Goal: Complete application form: Complete application form

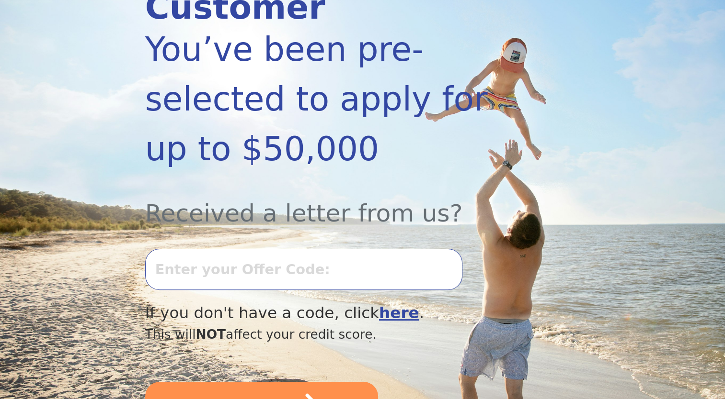
scroll to position [188, 0]
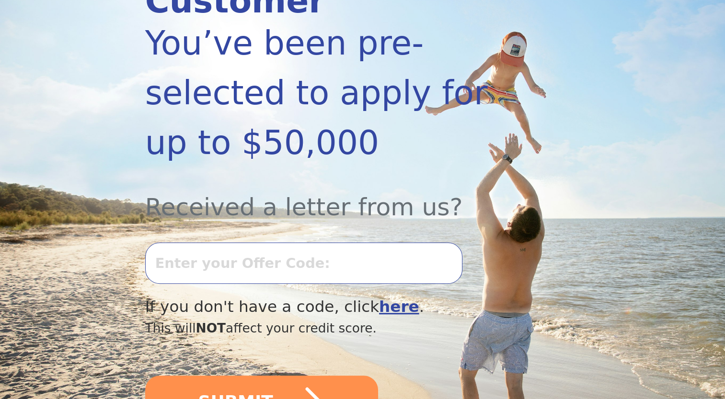
click at [265, 243] on input "text" at bounding box center [303, 263] width 317 height 41
type input "0917K-702080"
click at [233, 378] on button "SUBMIT" at bounding box center [261, 402] width 233 height 53
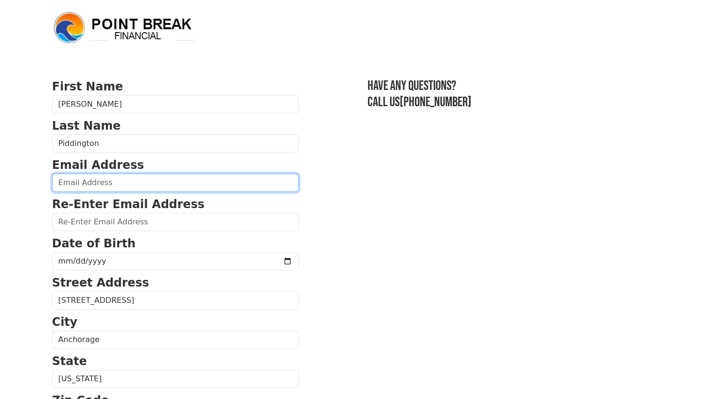
click at [169, 183] on input "email" at bounding box center [175, 183] width 246 height 18
type input "christinelcswinlandempire@gmail.com"
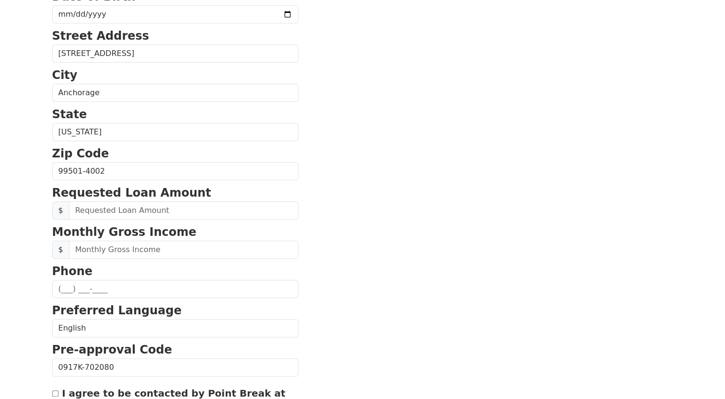
scroll to position [295, 0]
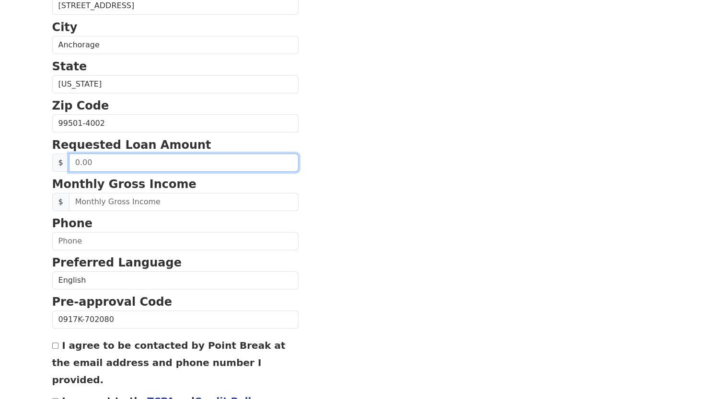
click at [131, 168] on input "text" at bounding box center [183, 163] width 229 height 18
click at [71, 163] on input "0.00" at bounding box center [183, 163] width 229 height 18
drag, startPoint x: 100, startPoint y: 162, endPoint x: 46, endPoint y: 154, distance: 54.3
click at [46, 154] on div "First Name Christine Last Name Piddington Email Address christinelcswinlandempi…" at bounding box center [362, 103] width 632 height 796
type input "50.00"
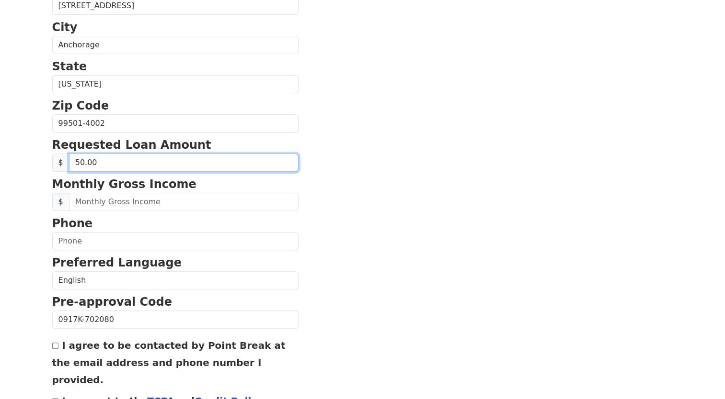
drag, startPoint x: 102, startPoint y: 162, endPoint x: 49, endPoint y: 158, distance: 53.3
click at [49, 158] on div "First Name Christine Last Name Piddington Email Address christinelcswinlandempi…" at bounding box center [362, 103] width 632 height 796
type input "50,000.00"
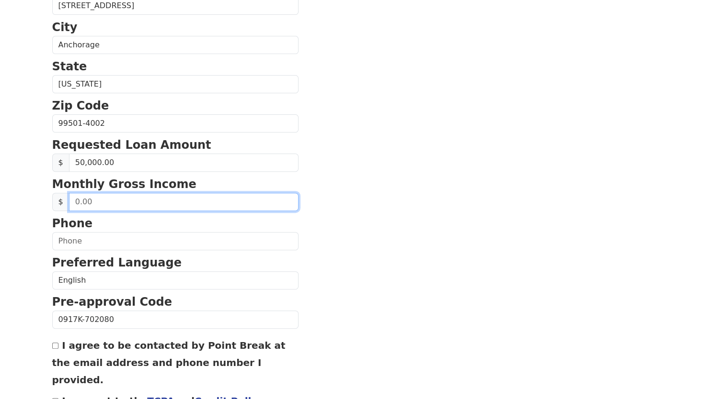
click at [97, 203] on input "text" at bounding box center [183, 202] width 229 height 18
type input "125,000.00"
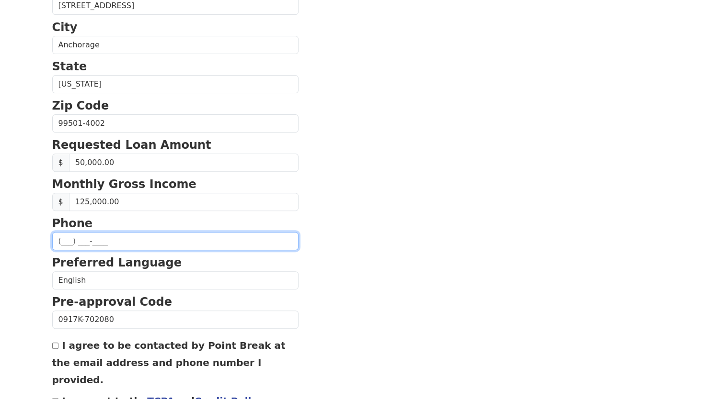
click at [67, 237] on input "text" at bounding box center [175, 241] width 246 height 18
type input "(909) 735-6656"
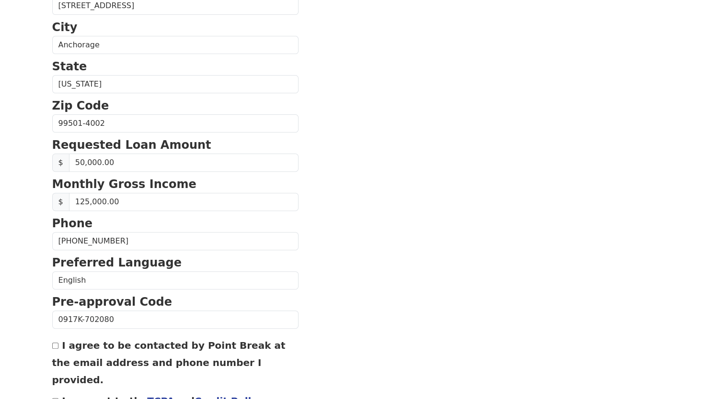
click at [54, 343] on input "I agree to be contacted by Point Break at the email address and phone number I …" at bounding box center [55, 346] width 6 height 6
checkbox input "true"
click at [56, 399] on input "I consent to the TCPA and Credit Pull Consent" at bounding box center [55, 402] width 6 height 6
checkbox input "true"
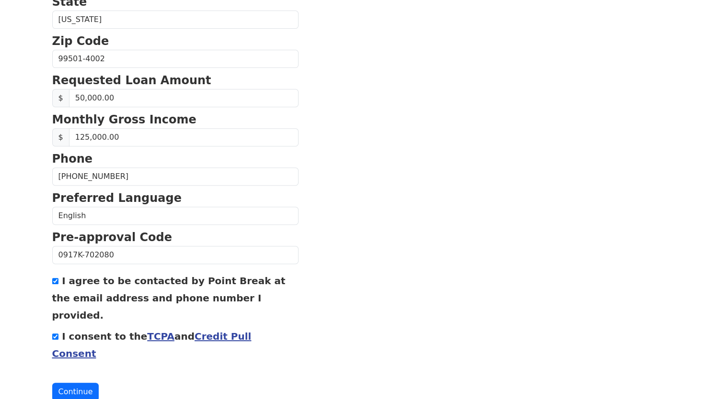
click at [80, 383] on button "Continue" at bounding box center [75, 392] width 47 height 18
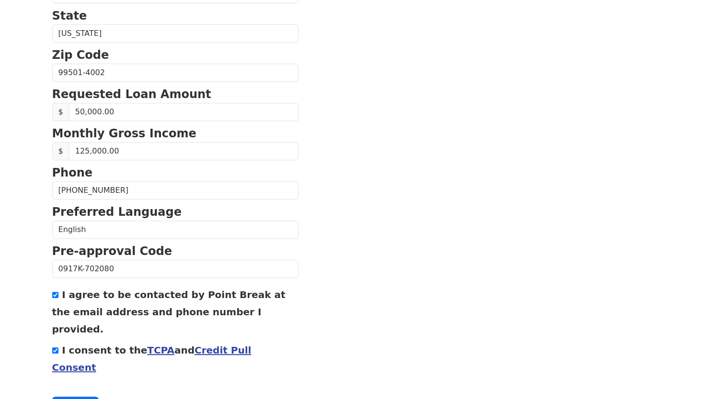
scroll to position [374, 0]
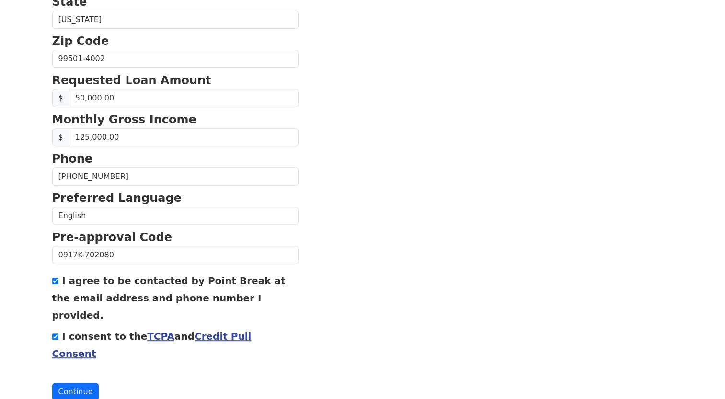
click at [75, 383] on button "Continue" at bounding box center [75, 392] width 47 height 18
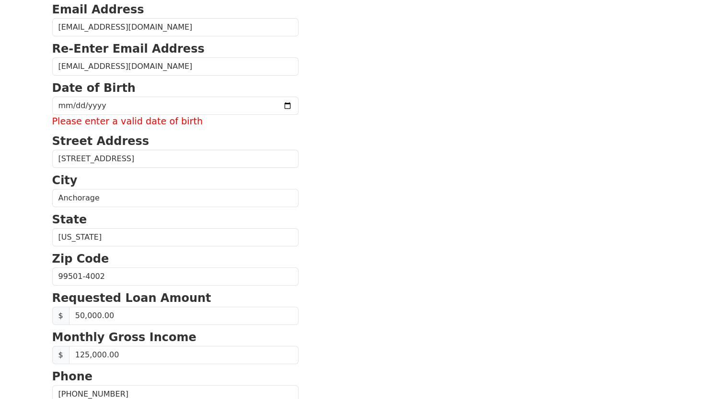
scroll to position [86, 0]
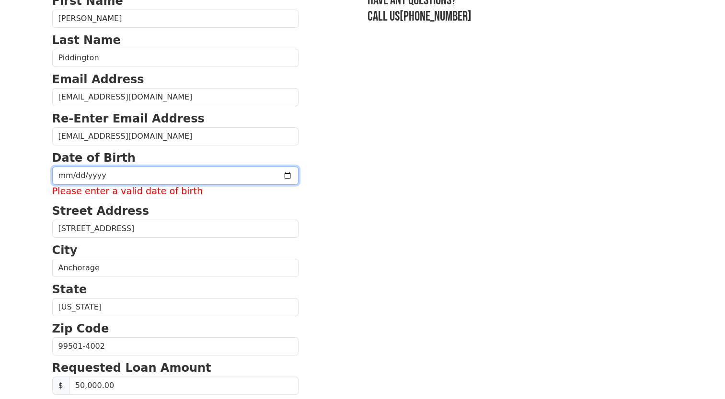
click at [144, 176] on input "date" at bounding box center [175, 176] width 246 height 18
type input "1981-09-20"
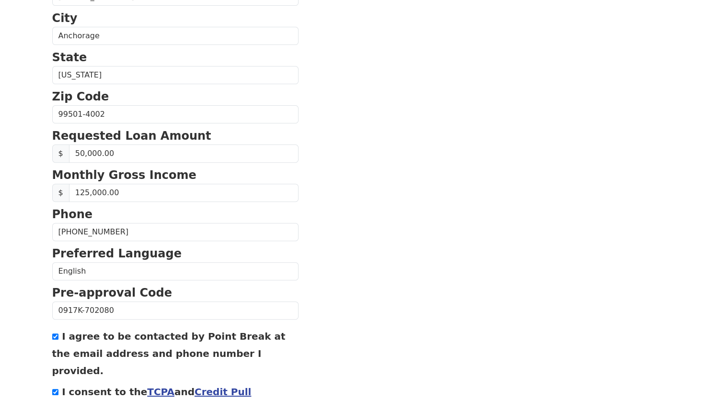
scroll to position [360, 0]
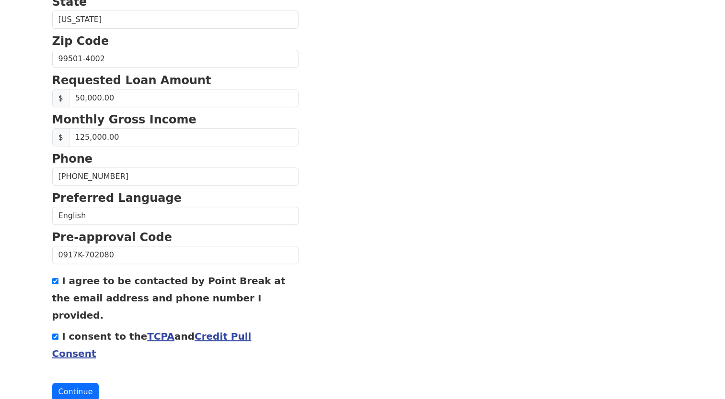
click at [81, 383] on button "Continue" at bounding box center [75, 392] width 47 height 18
